Goal: Task Accomplishment & Management: Use online tool/utility

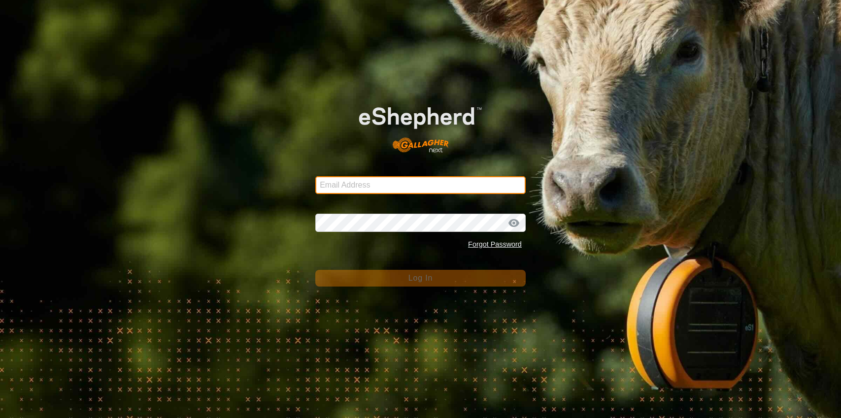
click at [375, 191] on input "Email Address" at bounding box center [420, 185] width 210 height 18
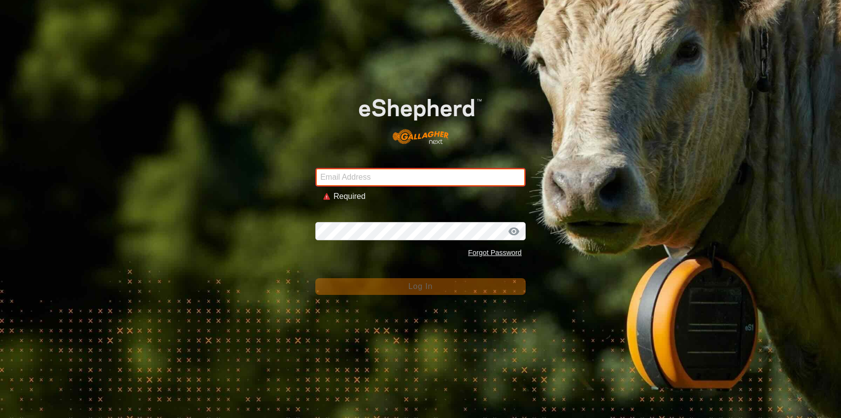
type input "[PERSON_NAME][EMAIL_ADDRESS][DOMAIN_NAME]"
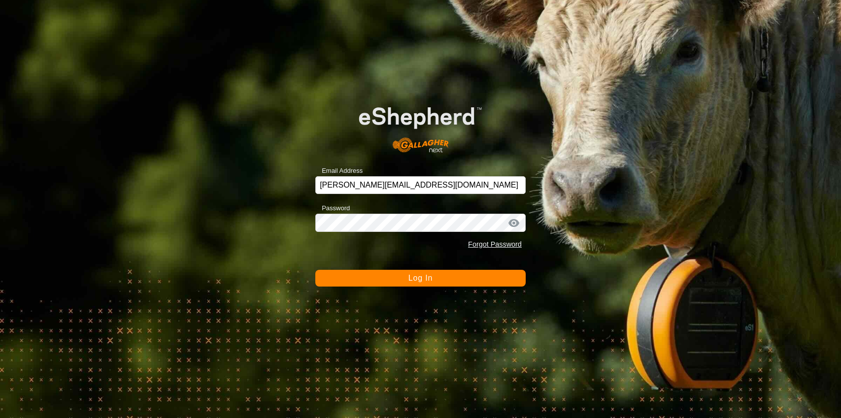
click at [428, 279] on span "Log In" at bounding box center [420, 278] width 24 height 8
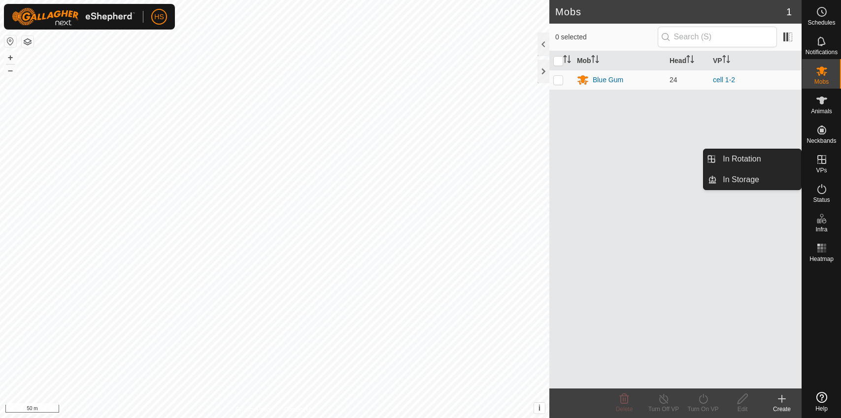
click at [825, 164] on icon at bounding box center [822, 160] width 12 height 12
click at [783, 164] on link "In Rotation" at bounding box center [759, 159] width 84 height 20
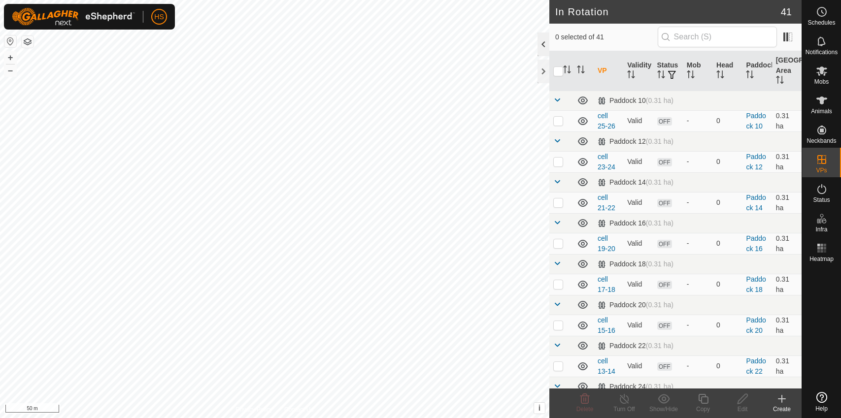
click at [537, 36] on div at bounding box center [543, 45] width 12 height 24
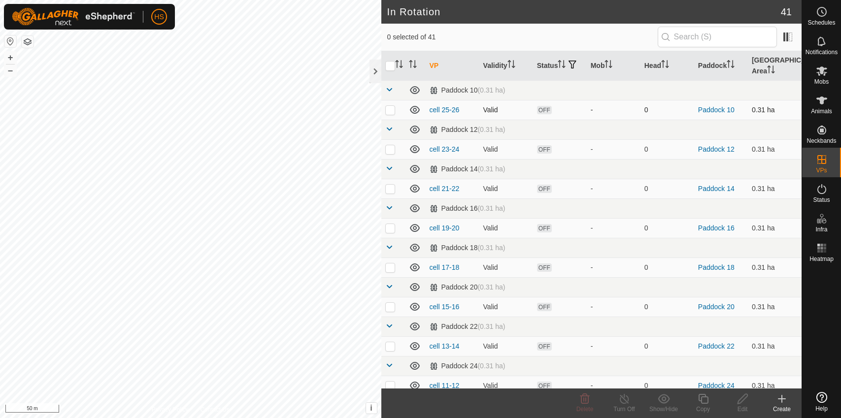
click at [387, 110] on p-checkbox at bounding box center [390, 110] width 10 height 8
checkbox input "true"
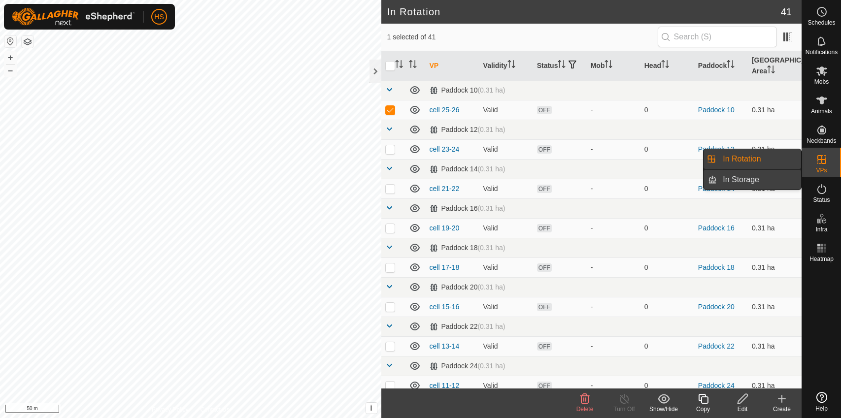
click at [757, 173] on link "In Storage" at bounding box center [759, 180] width 84 height 20
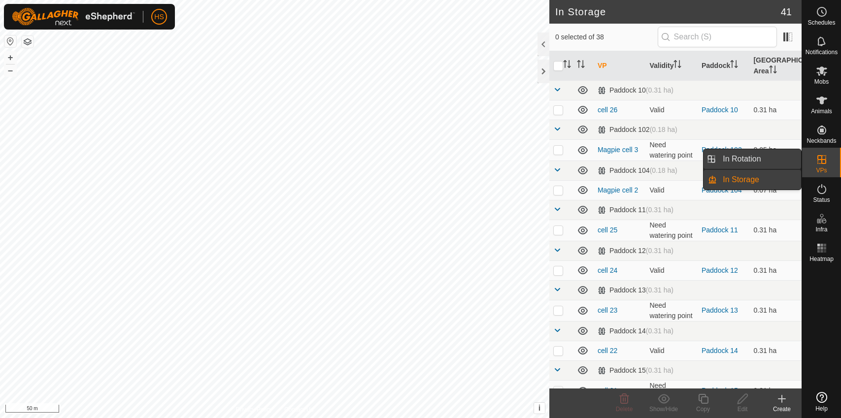
click at [769, 155] on link "In Rotation" at bounding box center [759, 159] width 84 height 20
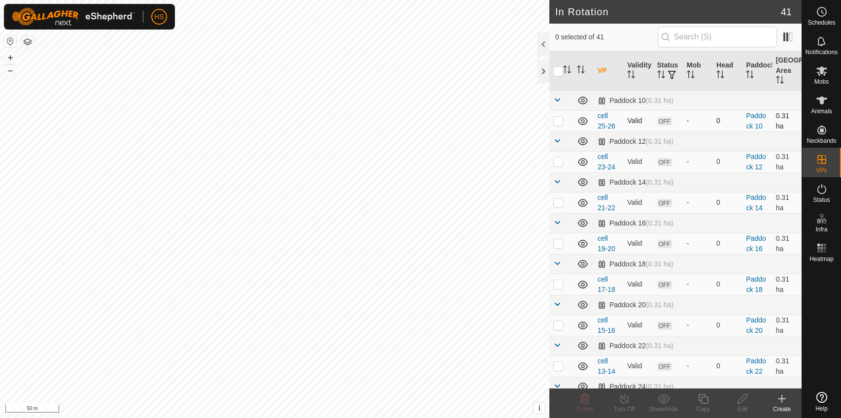
click at [561, 119] on p-checkbox at bounding box center [558, 121] width 10 height 8
checkbox input "true"
click at [747, 402] on icon at bounding box center [742, 399] width 12 height 12
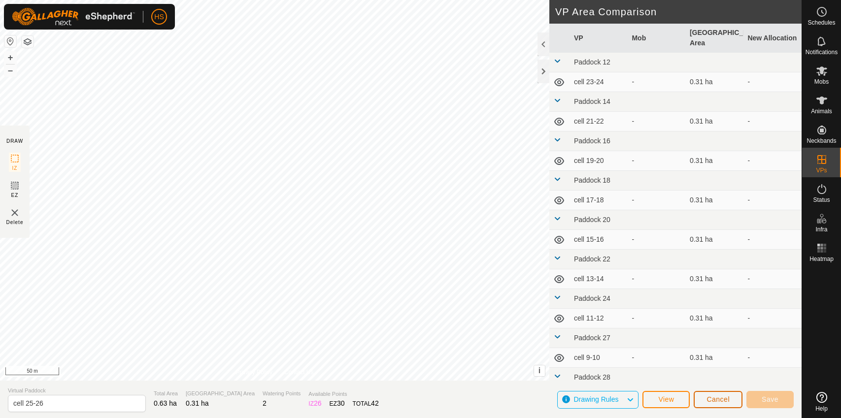
click at [712, 401] on span "Cancel" at bounding box center [717, 400] width 23 height 8
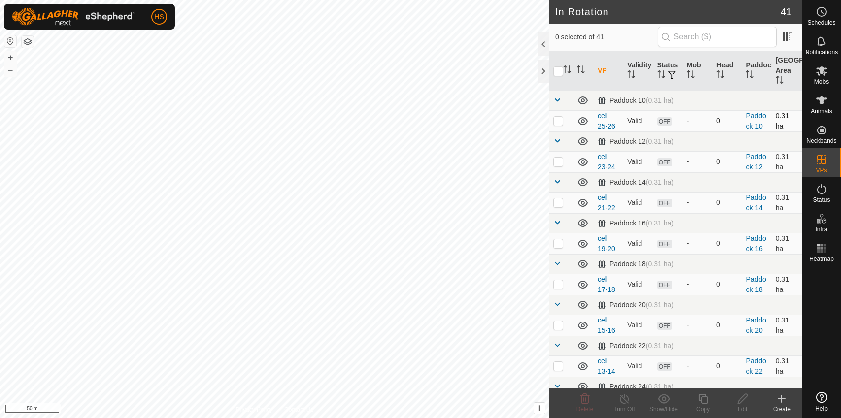
click at [555, 123] on p-checkbox at bounding box center [558, 121] width 10 height 8
checkbox input "true"
click at [557, 162] on p-checkbox at bounding box center [558, 162] width 10 height 8
checkbox input "true"
click at [669, 403] on icon at bounding box center [664, 399] width 12 height 12
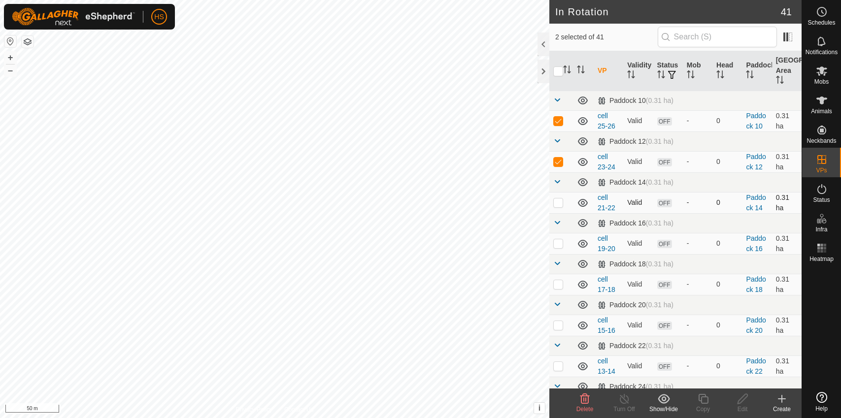
click at [562, 205] on p-checkbox at bounding box center [558, 203] width 10 height 8
checkbox input "true"
click at [561, 241] on p-checkbox at bounding box center [558, 243] width 10 height 8
checkbox input "true"
click at [552, 281] on td at bounding box center [561, 284] width 24 height 21
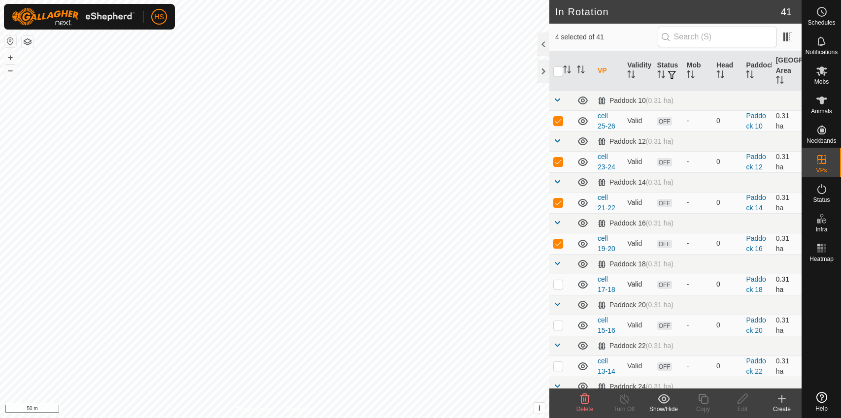
checkbox input "true"
click at [558, 328] on p-checkbox at bounding box center [558, 325] width 10 height 8
checkbox input "true"
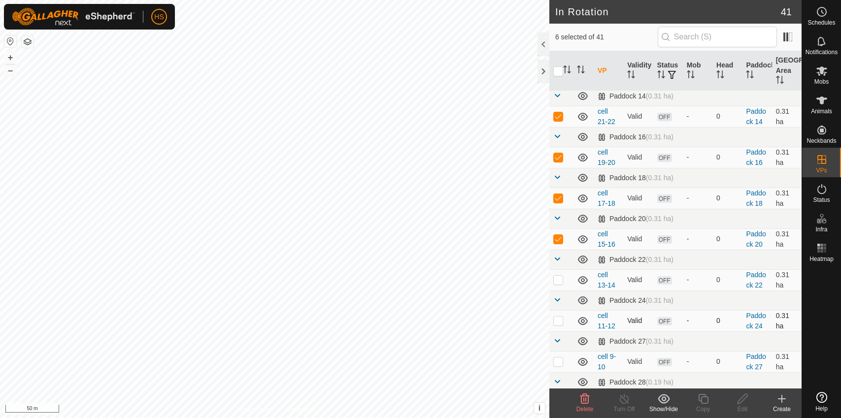
scroll to position [88, 0]
click at [556, 277] on p-checkbox at bounding box center [558, 278] width 10 height 8
checkbox input "true"
click at [558, 321] on p-checkbox at bounding box center [558, 319] width 10 height 8
checkbox input "true"
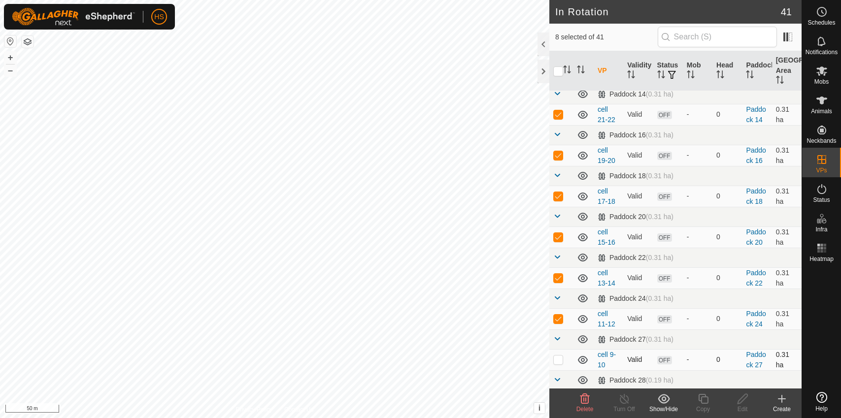
click at [560, 361] on p-checkbox at bounding box center [558, 360] width 10 height 8
checkbox input "true"
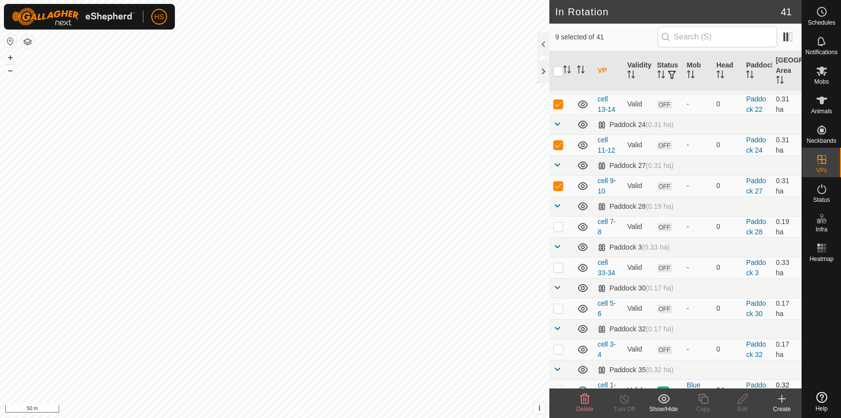
scroll to position [332, 0]
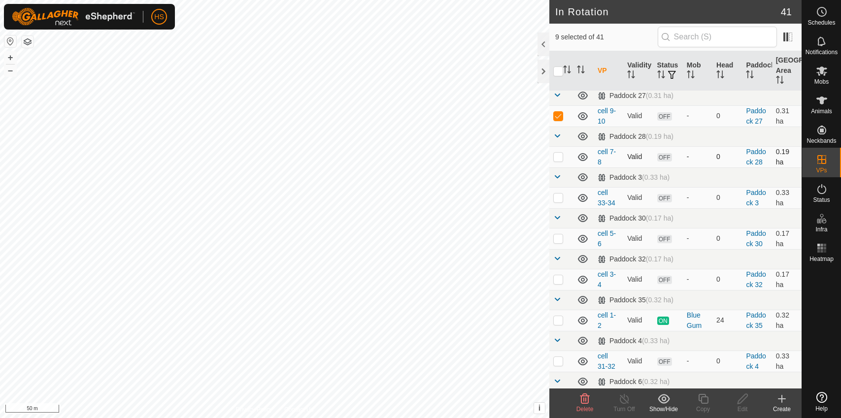
click at [555, 159] on p-checkbox at bounding box center [558, 157] width 10 height 8
checkbox input "true"
click at [557, 199] on p-checkbox at bounding box center [558, 198] width 10 height 8
checkbox input "true"
click at [563, 240] on td at bounding box center [561, 238] width 24 height 21
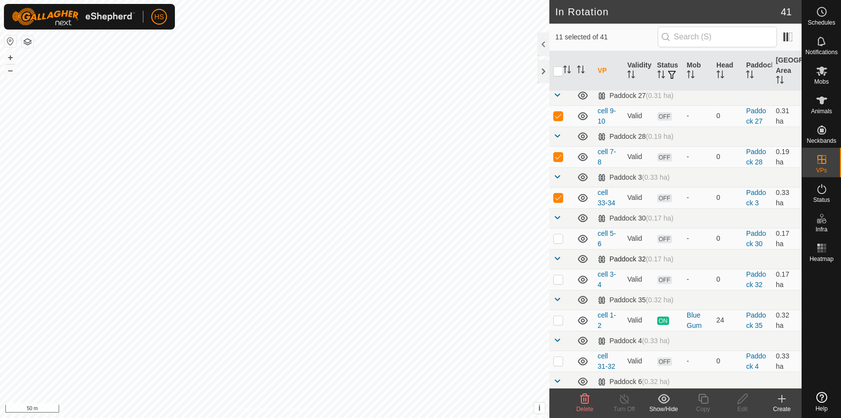
checkbox input "true"
click at [561, 280] on p-checkbox at bounding box center [558, 279] width 10 height 8
checkbox input "true"
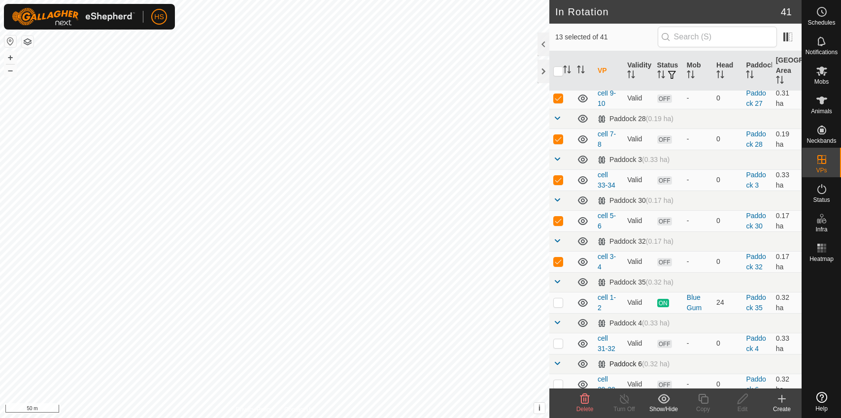
scroll to position [367, 0]
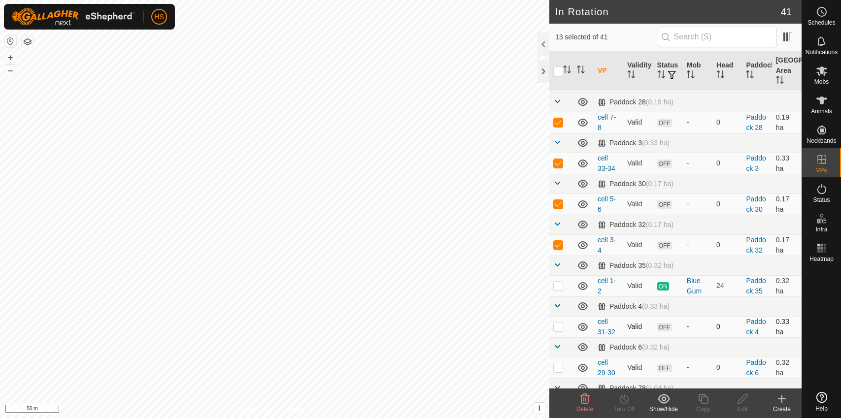
click at [557, 330] on p-checkbox at bounding box center [558, 327] width 10 height 8
checkbox input "true"
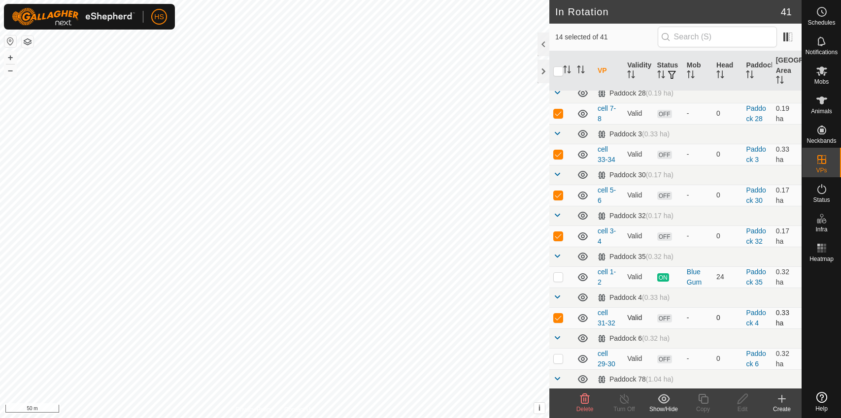
scroll to position [436, 0]
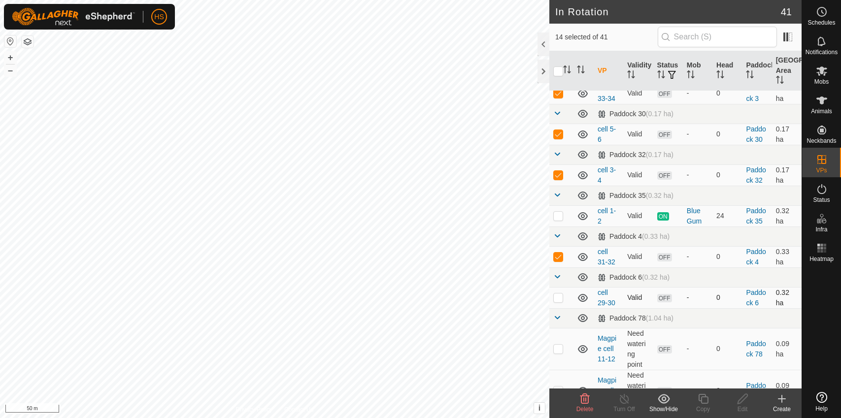
click at [562, 297] on p-checkbox at bounding box center [558, 298] width 10 height 8
checkbox input "true"
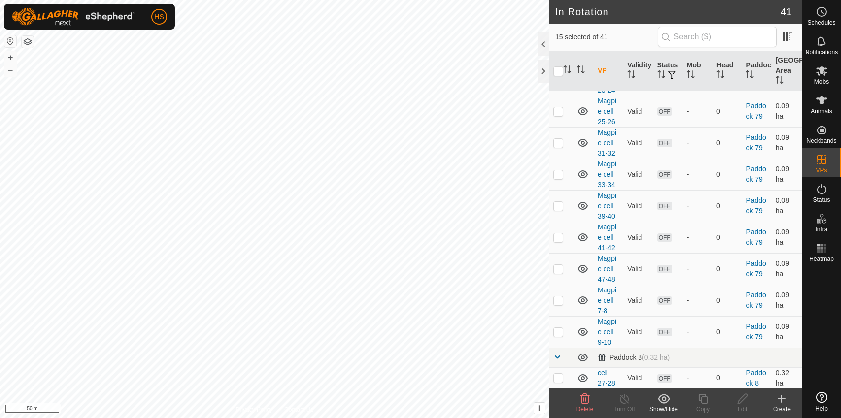
scroll to position [1318, 0]
click at [560, 378] on p-checkbox at bounding box center [558, 377] width 10 height 8
checkbox input "true"
click at [663, 400] on icon at bounding box center [664, 399] width 12 height 12
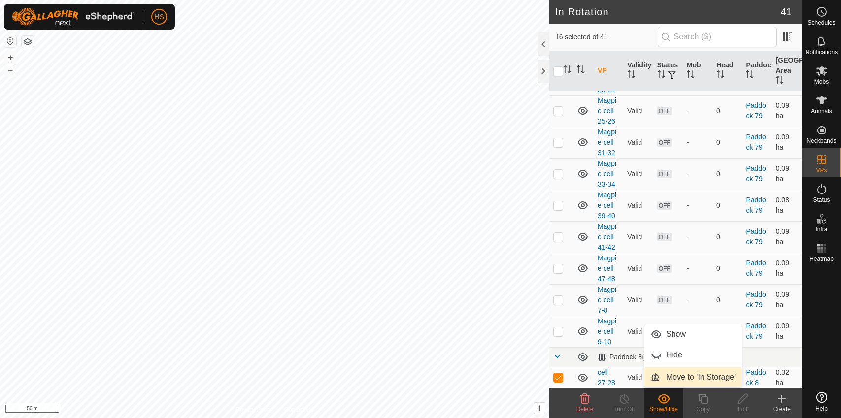
click at [667, 379] on link "Move to 'In Storage'" at bounding box center [693, 377] width 98 height 20
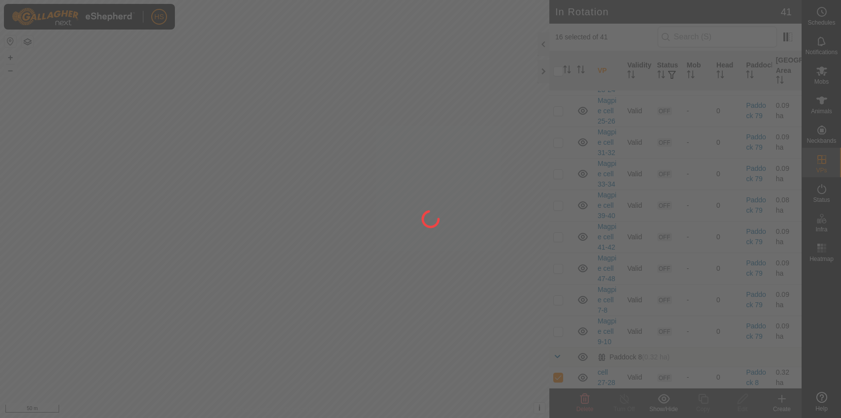
checkbox input "false"
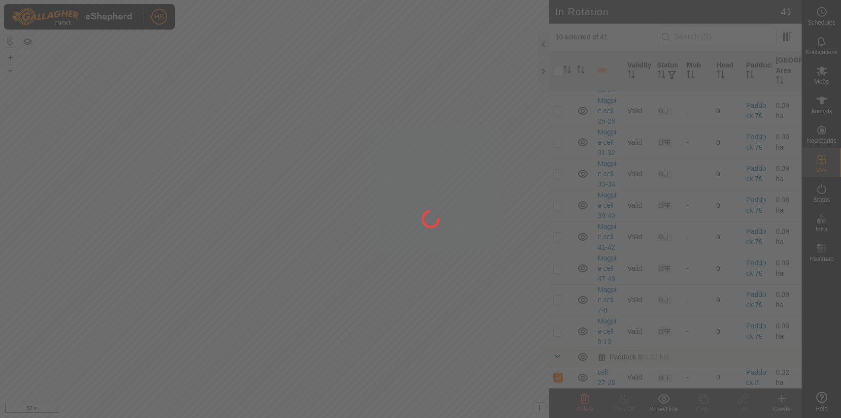
checkbox input "false"
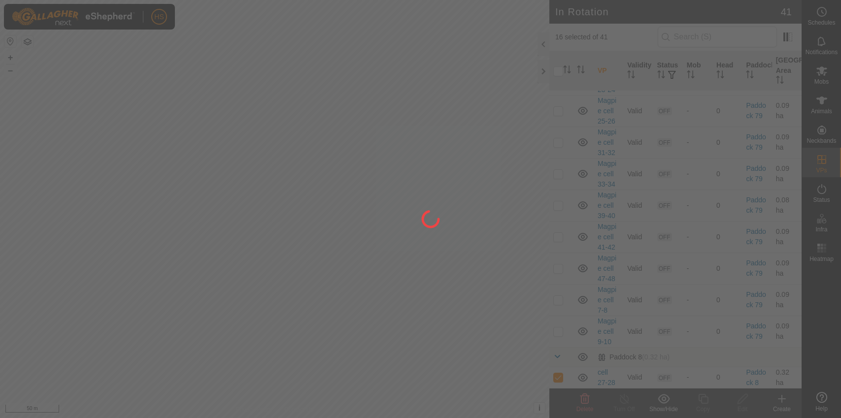
checkbox input "false"
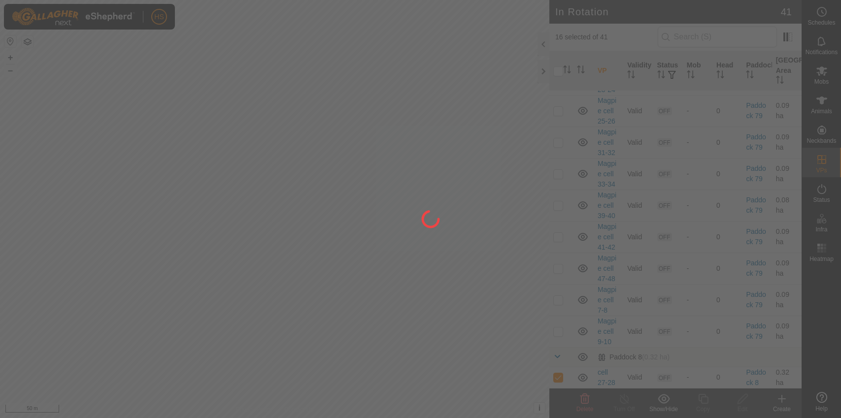
checkbox input "false"
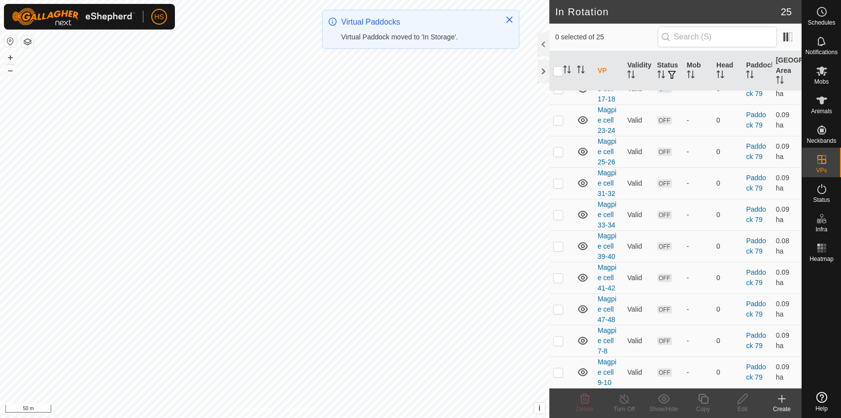
scroll to position [0, 0]
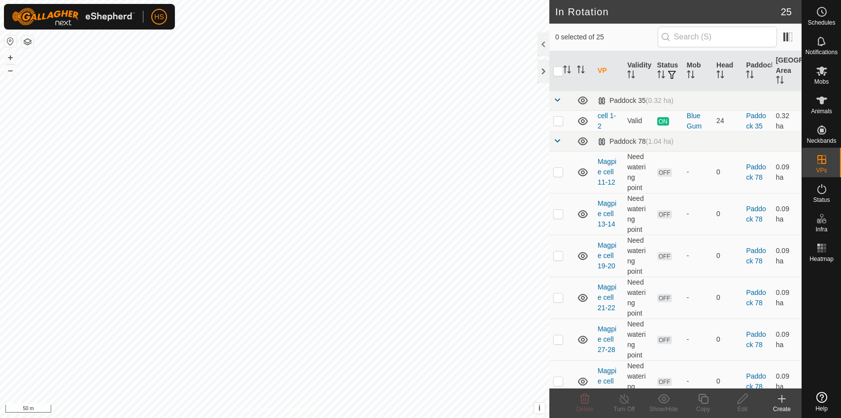
click at [776, 400] on icon at bounding box center [782, 399] width 12 height 12
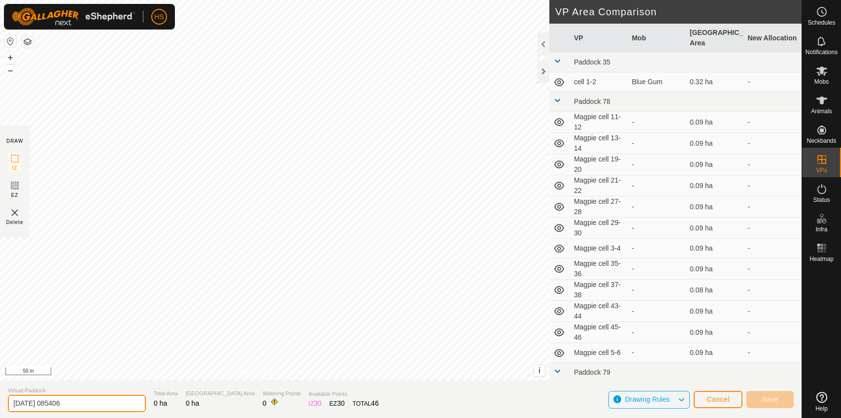
drag, startPoint x: 79, startPoint y: 401, endPoint x: 26, endPoint y: 391, distance: 54.2
click at [26, 391] on div "Virtual Paddock [DATE] 085406" at bounding box center [77, 400] width 138 height 26
click at [55, 406] on input "Blue Gum" at bounding box center [77, 403] width 138 height 17
type input "Blue Gum cell 1-3"
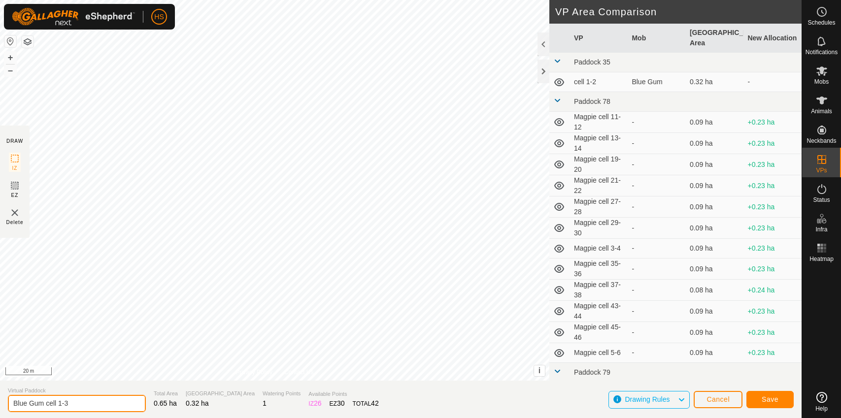
drag, startPoint x: 71, startPoint y: 404, endPoint x: 79, endPoint y: 404, distance: 8.4
click at [79, 404] on input "Blue Gum cell 1-3" at bounding box center [77, 403] width 138 height 17
drag, startPoint x: 59, startPoint y: 403, endPoint x: 7, endPoint y: 395, distance: 52.4
click at [7, 395] on section "Virtual Paddock Blue Gum cell 1-3 Total Area 0.65 ha Grazing Area 0.32 ha Water…" at bounding box center [400, 399] width 801 height 37
click at [759, 396] on button "Save" at bounding box center [769, 399] width 47 height 17
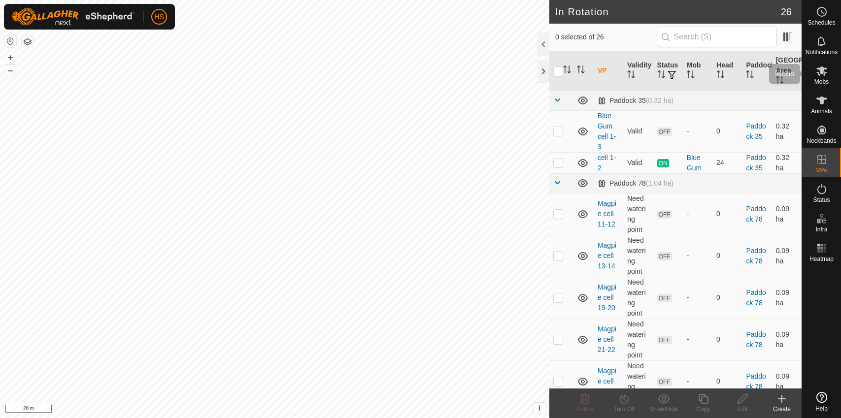
click at [819, 79] on span "Mobs" at bounding box center [821, 82] width 14 height 6
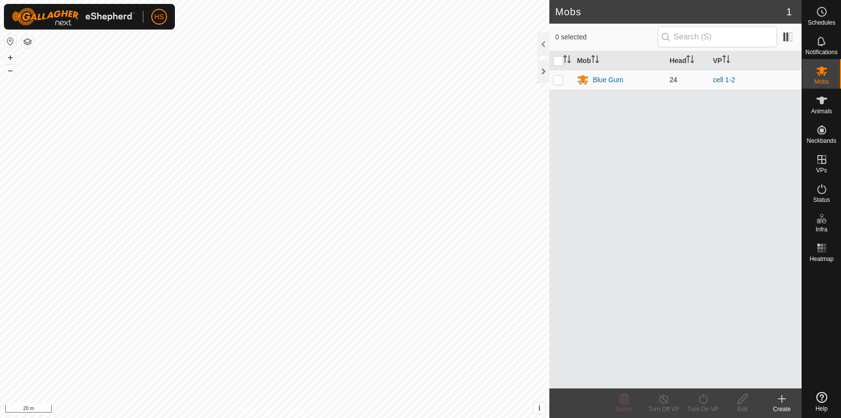
click at [554, 81] on p-checkbox at bounding box center [558, 80] width 10 height 8
checkbox input "true"
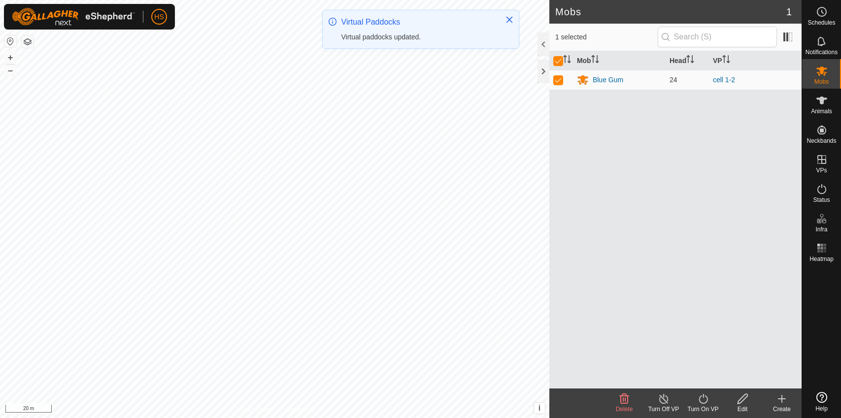
click at [700, 404] on icon at bounding box center [703, 399] width 12 height 12
click at [701, 371] on link "Now" at bounding box center [733, 377] width 98 height 20
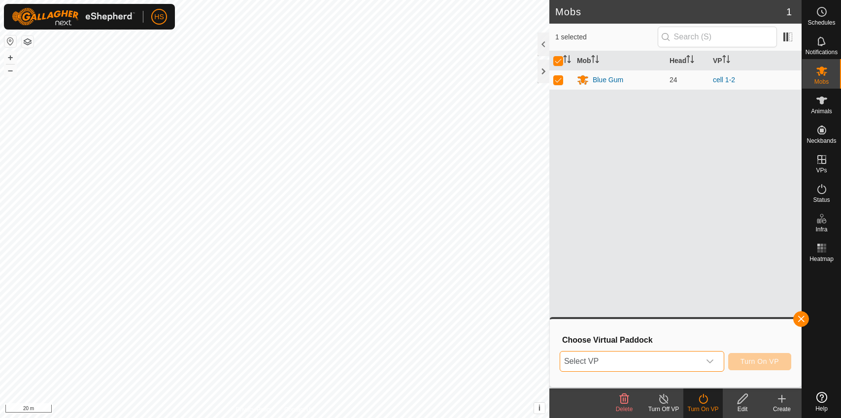
click at [660, 355] on span "Select VP" at bounding box center [630, 362] width 140 height 20
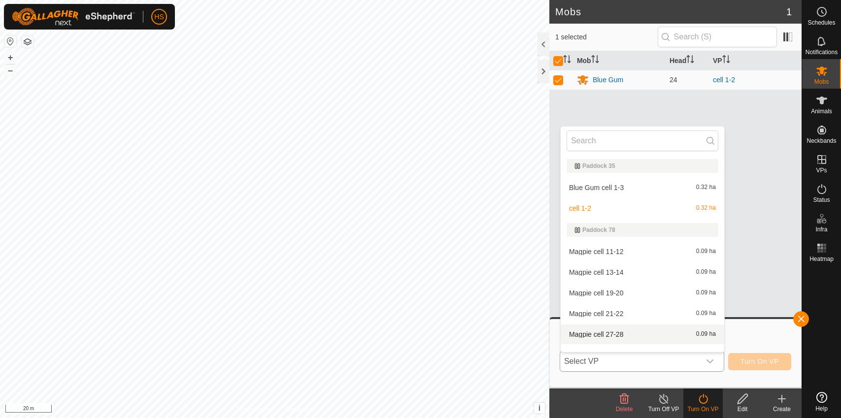
scroll to position [13, 0]
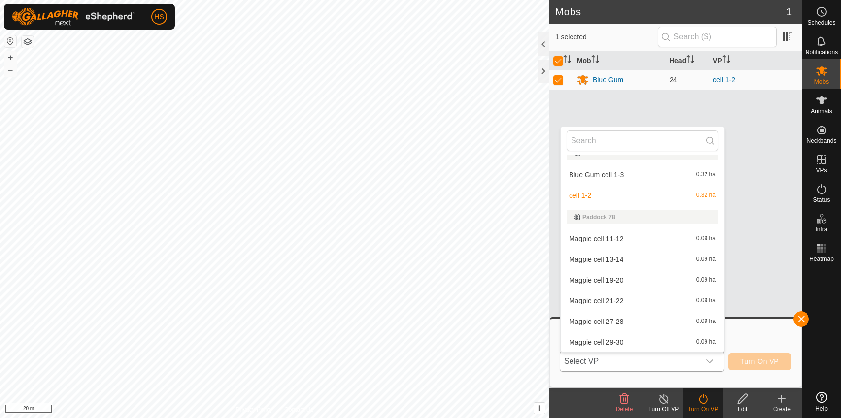
click at [595, 175] on li "Blue Gum cell 1-3 0.32 ha" at bounding box center [643, 175] width 164 height 20
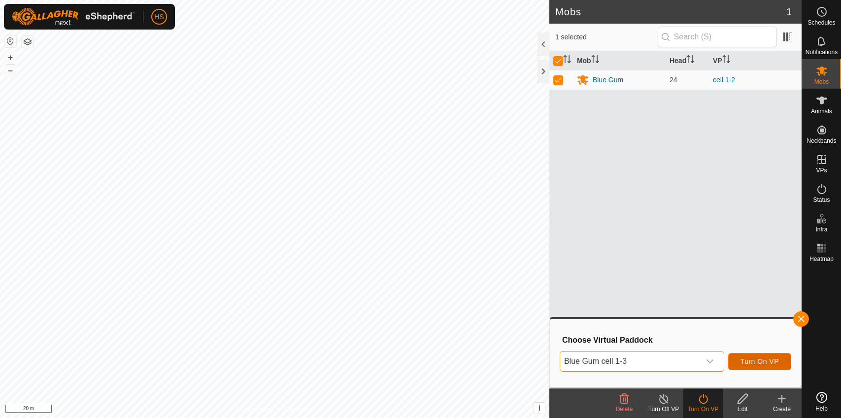
click at [765, 357] on button "Turn On VP" at bounding box center [759, 361] width 63 height 17
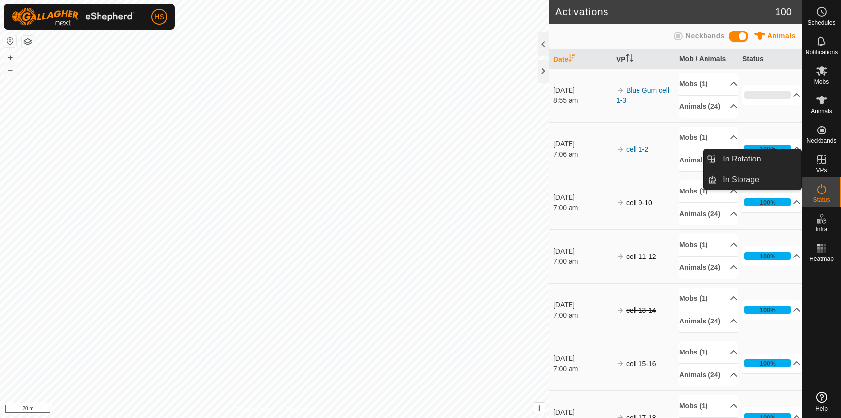
click at [821, 167] on es-virtualpaddocks-svg-icon at bounding box center [822, 160] width 18 height 16
click at [768, 161] on link "In Rotation" at bounding box center [759, 159] width 84 height 20
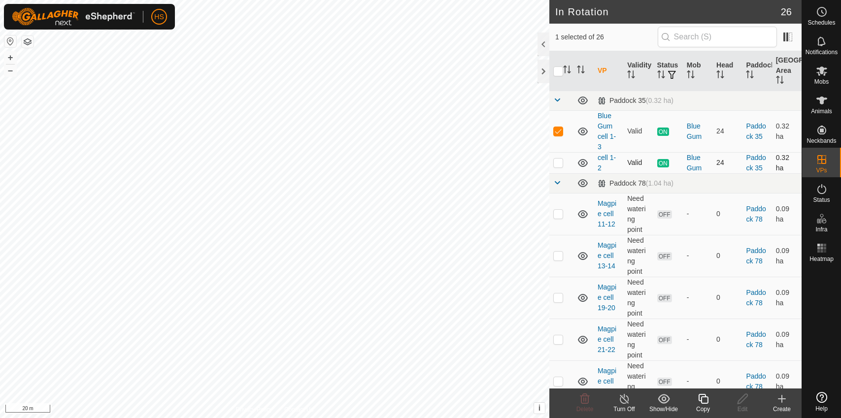
click at [558, 163] on p-checkbox at bounding box center [558, 163] width 10 height 8
checkbox input "true"
click at [667, 401] on icon at bounding box center [664, 398] width 12 height 9
click at [784, 400] on icon at bounding box center [782, 399] width 12 height 12
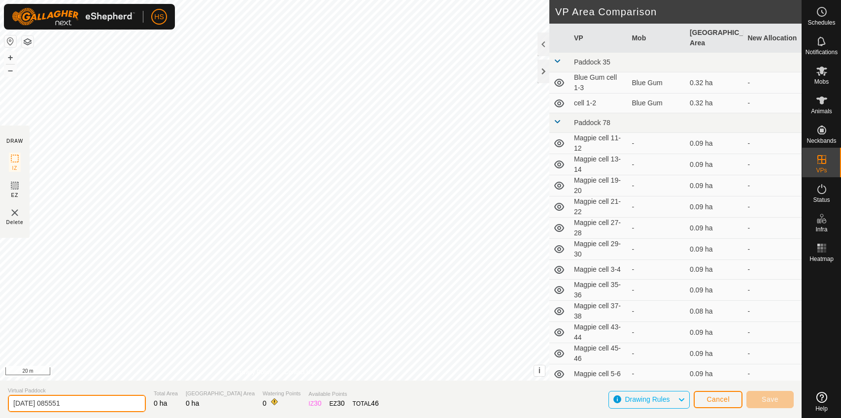
drag, startPoint x: 83, startPoint y: 407, endPoint x: 13, endPoint y: 392, distance: 71.5
click at [13, 393] on div "Virtual Paddock [DATE] 085551" at bounding box center [77, 400] width 138 height 26
paste input "Blue Gum cell"
type input "Blue Gum cell 4-6"
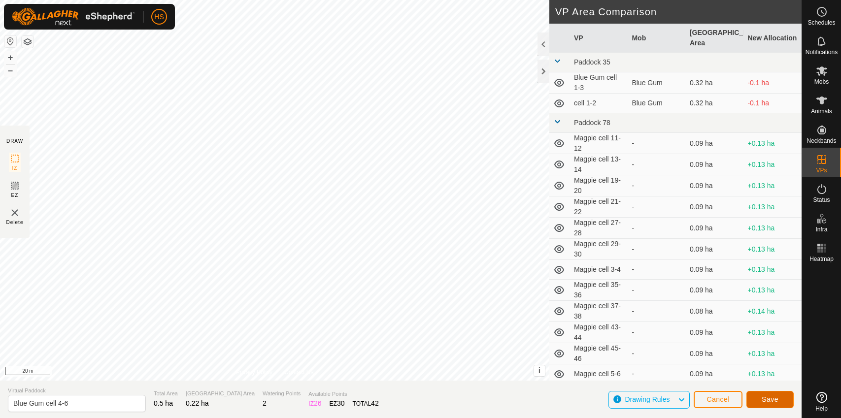
click at [770, 399] on span "Save" at bounding box center [770, 400] width 17 height 8
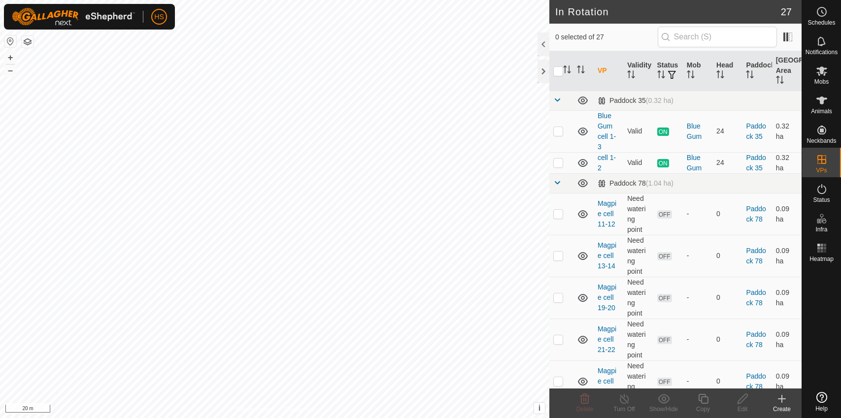
click at [788, 408] on div "Create" at bounding box center [781, 409] width 39 height 9
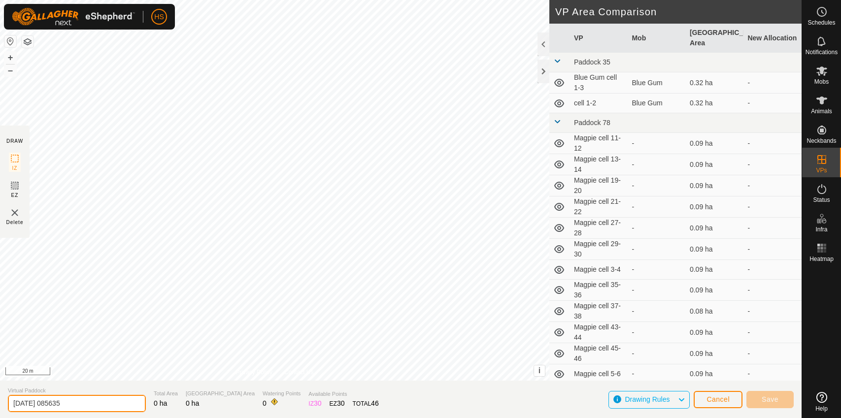
click at [86, 398] on input "[DATE] 085635" at bounding box center [77, 403] width 138 height 17
click at [85, 399] on input "[DATE] 085635" at bounding box center [77, 403] width 138 height 17
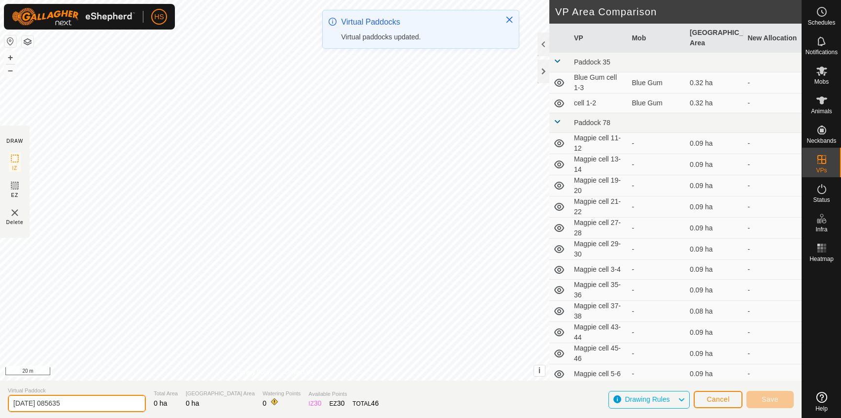
paste input "Blue Gum cell"
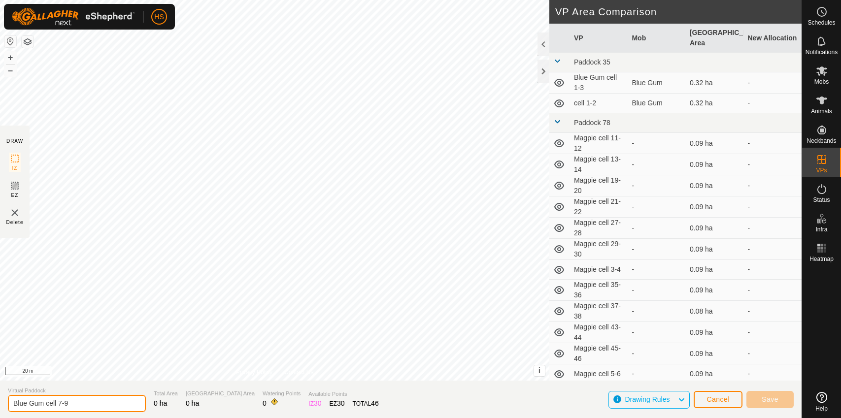
type input "Blue Gum cell 7-9"
drag, startPoint x: 80, startPoint y: 401, endPoint x: 0, endPoint y: 378, distance: 83.7
click at [0, 378] on html "HS Schedules Notifications Mobs Animals Neckbands VPs Status Infra Heatmap Help…" at bounding box center [420, 209] width 841 height 418
click at [726, 401] on span "Cancel" at bounding box center [717, 400] width 23 height 8
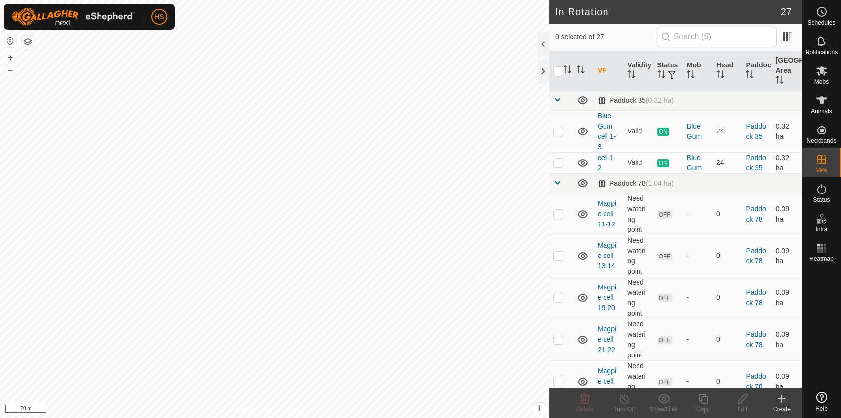
click at [780, 402] on icon at bounding box center [782, 399] width 12 height 12
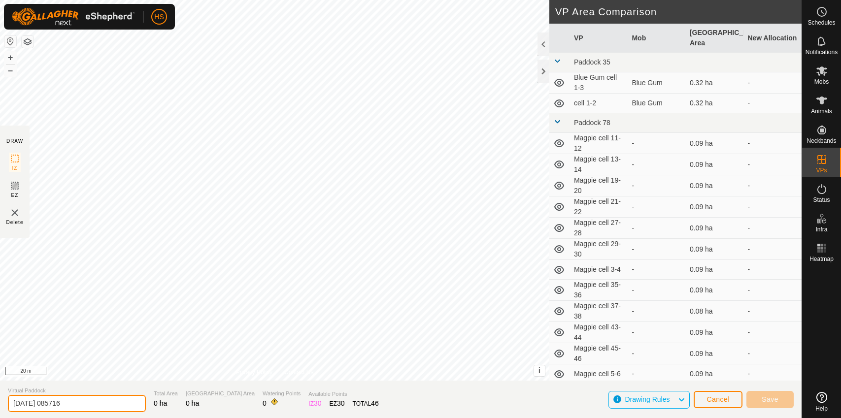
drag, startPoint x: 83, startPoint y: 402, endPoint x: 10, endPoint y: 392, distance: 74.1
click at [10, 392] on div "Virtual Paddock [DATE] 085716" at bounding box center [77, 400] width 138 height 26
paste input "Blue Gum cell 7-9"
type input "Blue Gum cell 7-9"
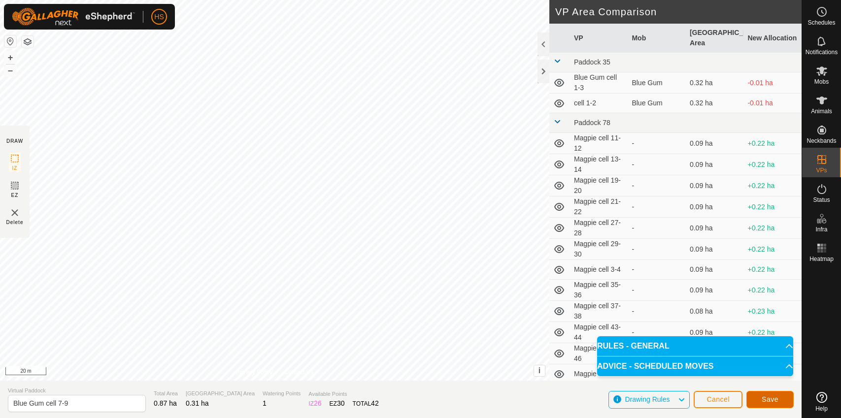
click at [777, 405] on button "Save" at bounding box center [769, 399] width 47 height 17
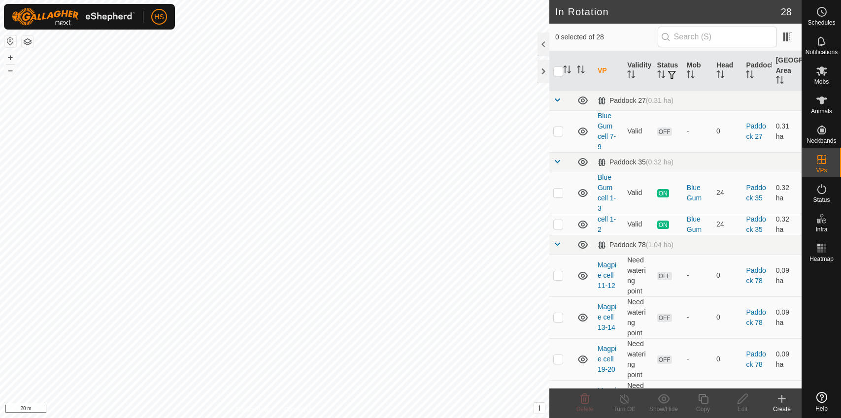
click at [782, 402] on icon at bounding box center [782, 399] width 0 height 7
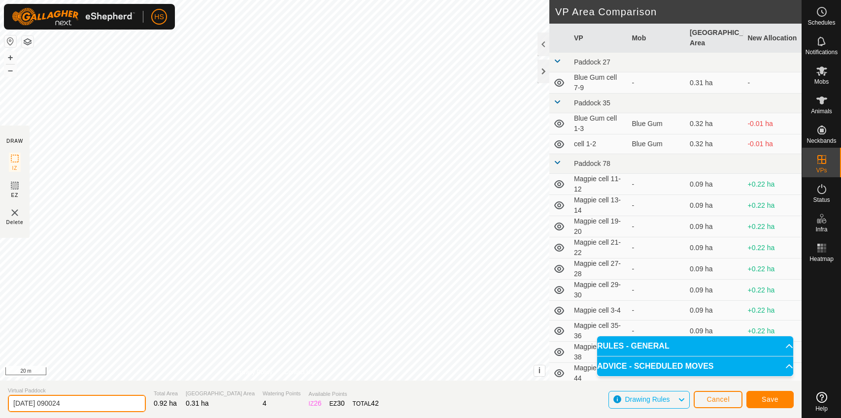
click at [81, 409] on input "[DATE] 090024" at bounding box center [77, 403] width 138 height 17
drag, startPoint x: 76, startPoint y: 401, endPoint x: 11, endPoint y: 396, distance: 65.3
click at [11, 396] on input "[DATE] 090024" at bounding box center [77, 403] width 138 height 17
paste input "Blue Gum cell 7-9"
click at [95, 407] on input "Blue Gum cell 10-13" at bounding box center [77, 403] width 138 height 17
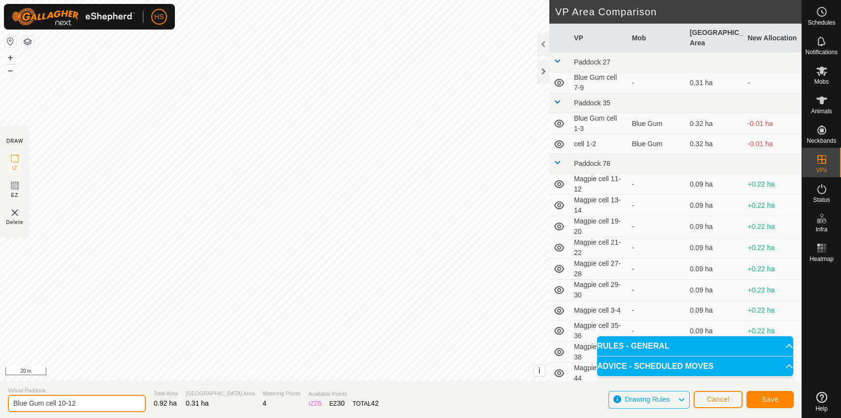
type input "Blue Gum cell 10-12"
click at [760, 398] on button "Save" at bounding box center [769, 399] width 47 height 17
